Goal: Task Accomplishment & Management: Use online tool/utility

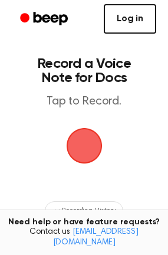
click at [124, 27] on link "Log in" at bounding box center [130, 18] width 52 height 29
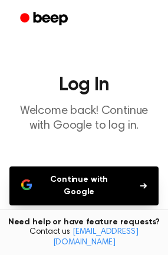
click at [89, 184] on button "Continue with Google" at bounding box center [83, 185] width 149 height 39
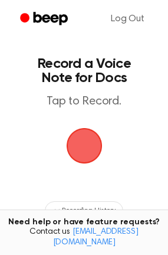
click at [75, 153] on span "button" at bounding box center [84, 146] width 66 height 66
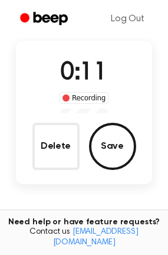
scroll to position [76, 0]
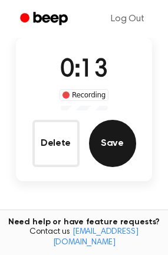
click at [121, 144] on button "Save" at bounding box center [112, 143] width 47 height 47
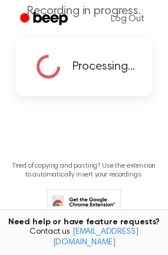
scroll to position [0, 0]
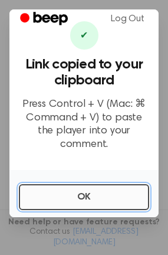
click at [68, 186] on button "OK" at bounding box center [84, 197] width 130 height 26
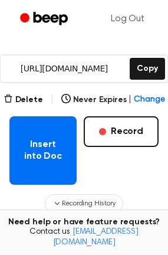
click at [35, 91] on main "Your Recording is Ready Copy the link and paste it anywhere 0:00 0:12 1.0x Rewi…" at bounding box center [84, 101] width 168 height 540
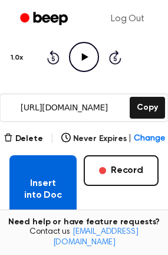
scroll to position [127, 0]
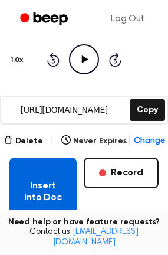
click at [47, 183] on button "Insert into Doc" at bounding box center [42, 191] width 67 height 68
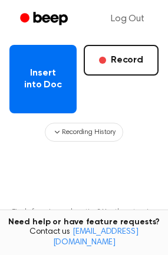
scroll to position [212, 0]
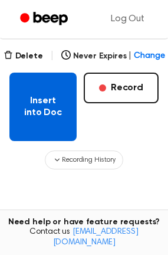
click at [44, 110] on button "Insert into Doc" at bounding box center [42, 106] width 67 height 68
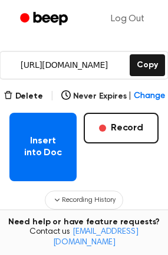
scroll to position [171, 0]
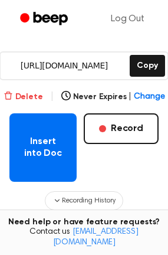
click at [27, 91] on button "Delete" at bounding box center [23, 97] width 39 height 12
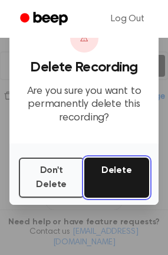
click at [112, 171] on button "Delete" at bounding box center [116, 177] width 65 height 40
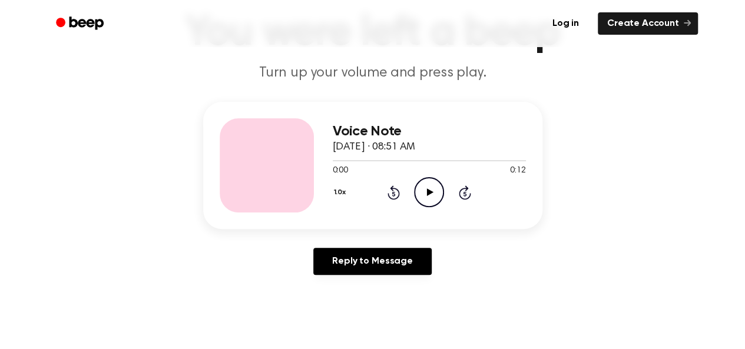
scroll to position [79, 0]
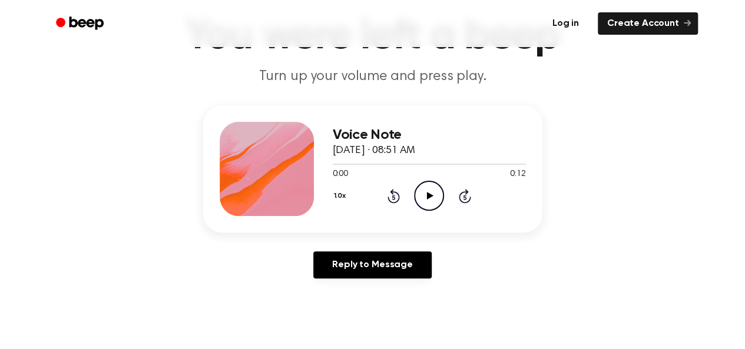
click at [569, 22] on link "Log in" at bounding box center [566, 23] width 50 height 27
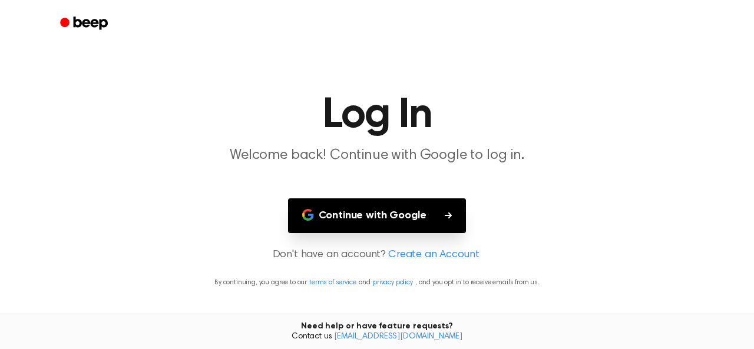
click at [321, 211] on button "Continue with Google" at bounding box center [377, 216] width 179 height 35
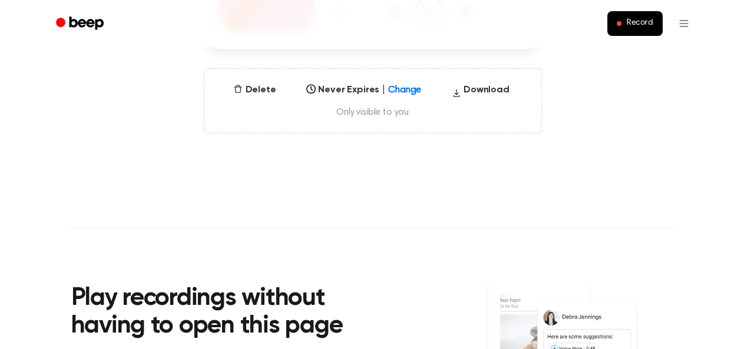
scroll to position [235, 0]
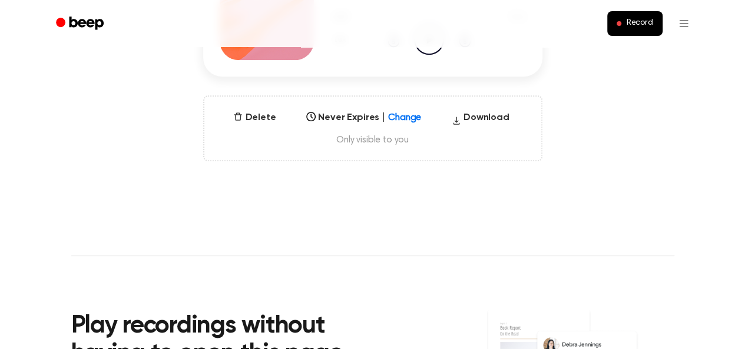
click at [395, 116] on div "Select..." at bounding box center [353, 113] width 90 height 11
click at [494, 118] on button "Download" at bounding box center [480, 120] width 67 height 19
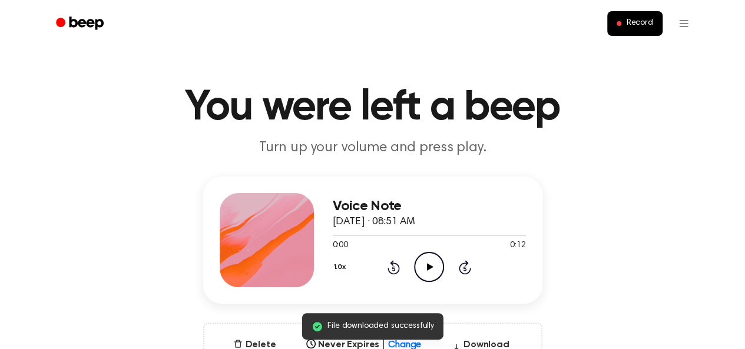
scroll to position [0, 0]
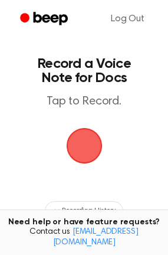
click at [88, 156] on span "button" at bounding box center [84, 145] width 33 height 33
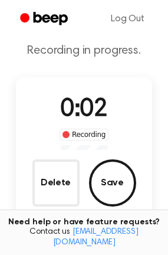
scroll to position [39, 0]
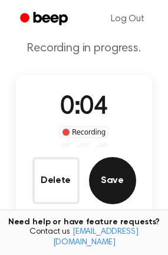
click at [112, 171] on button "Save" at bounding box center [112, 180] width 47 height 47
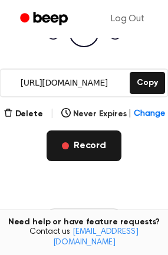
scroll to position [153, 0]
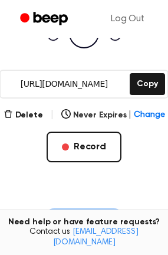
click at [80, 210] on button "Recording History" at bounding box center [84, 218] width 78 height 19
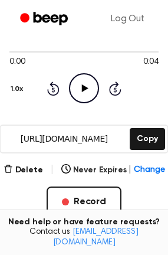
scroll to position [118, 0]
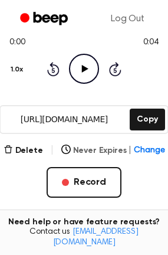
click at [75, 149] on button "Never Expires | Change" at bounding box center [113, 150] width 104 height 12
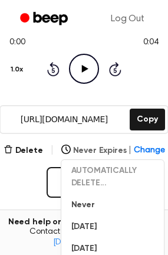
click at [144, 147] on span "Change" at bounding box center [149, 150] width 31 height 12
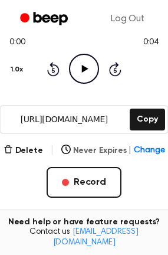
click at [141, 153] on span "Change" at bounding box center [149, 150] width 31 height 12
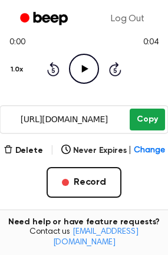
click at [156, 118] on button "Copy" at bounding box center [147, 119] width 35 height 22
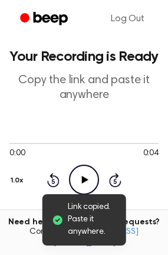
scroll to position [0, 0]
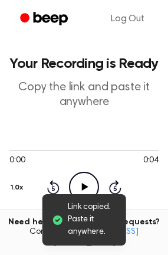
click at [81, 181] on icon "Play Audio" at bounding box center [84, 186] width 30 height 30
